Goal: Task Accomplishment & Management: Manage account settings

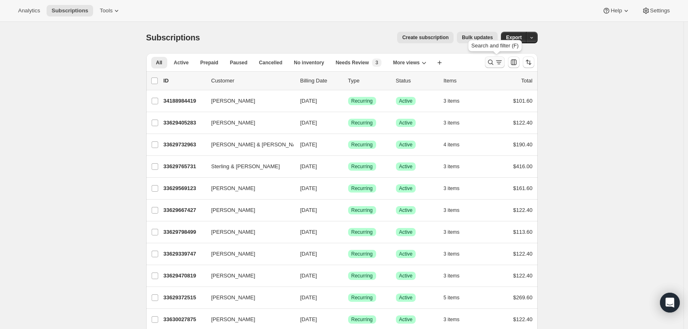
click at [489, 63] on icon "Search and filter results" at bounding box center [491, 62] width 8 height 8
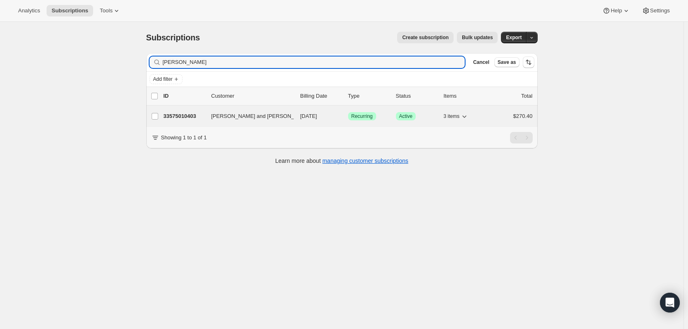
type input "[PERSON_NAME]"
click at [193, 118] on p "33575010403" at bounding box center [184, 116] width 41 height 8
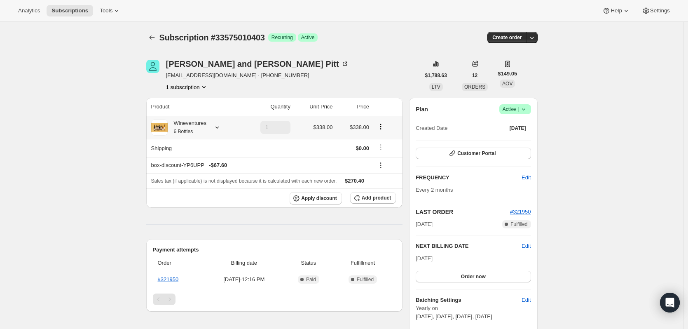
click at [221, 126] on icon at bounding box center [217, 127] width 8 height 8
